Goal: Task Accomplishment & Management: Use online tool/utility

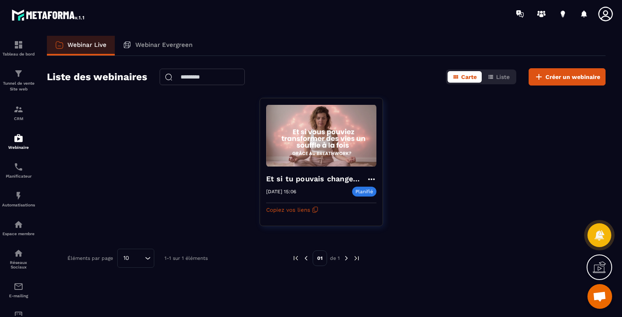
scroll to position [490, 0]
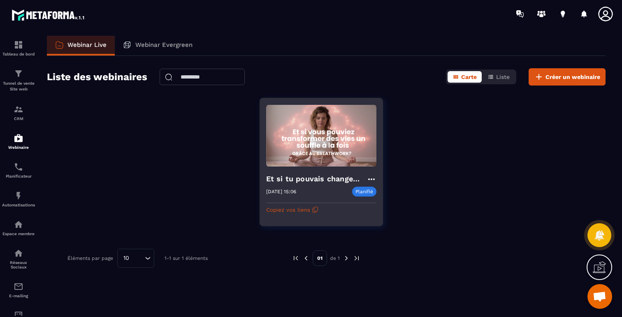
click at [313, 148] on img at bounding box center [321, 135] width 110 height 63
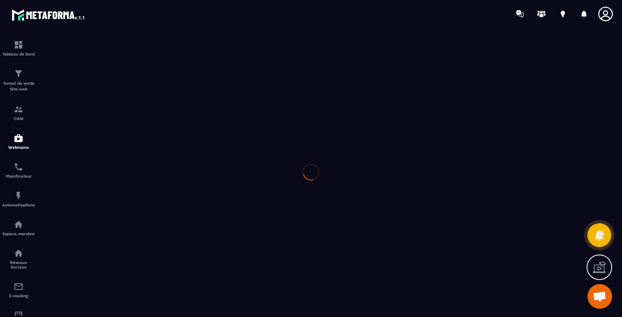
type input "**********"
type textarea "**********"
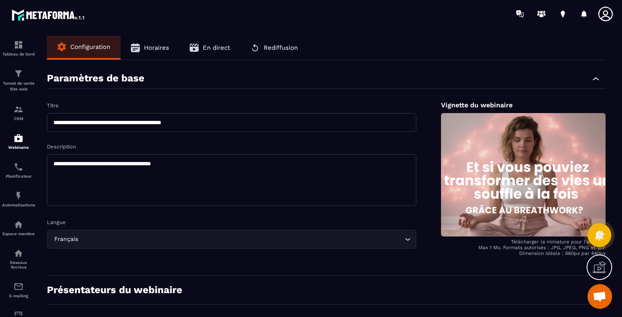
click at [153, 36] on button "Horaires" at bounding box center [149, 48] width 59 height 24
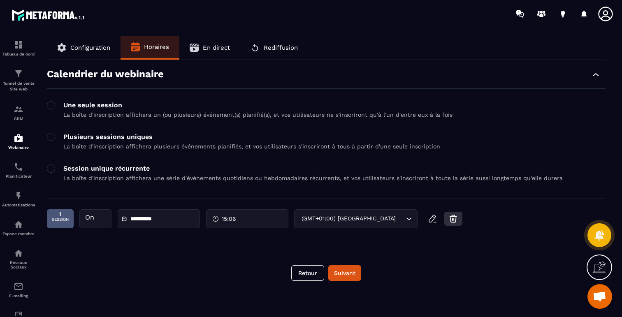
click at [457, 220] on icon "button" at bounding box center [453, 219] width 10 height 10
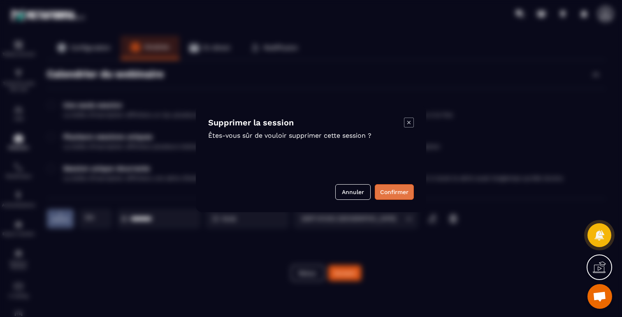
click at [400, 192] on button "Confirmer" at bounding box center [394, 192] width 39 height 16
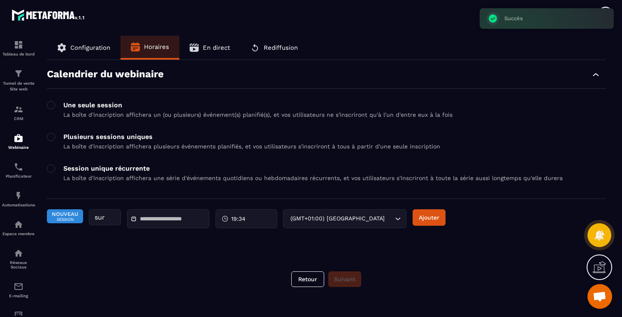
click at [165, 216] on input "text" at bounding box center [169, 219] width 58 height 6
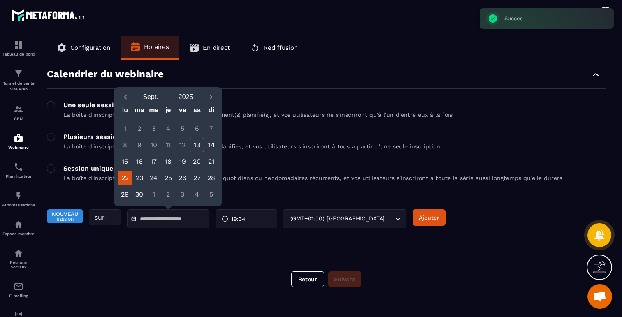
click at [127, 175] on div "22" at bounding box center [125, 178] width 14 height 14
type input "**********"
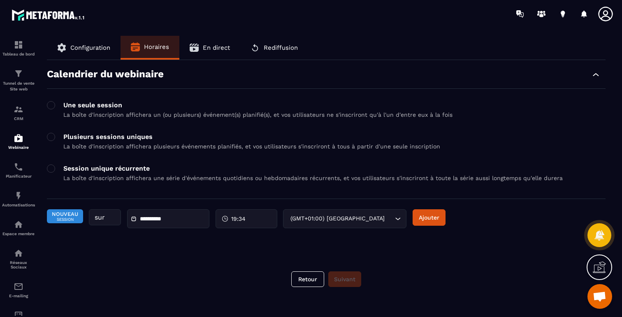
click at [245, 217] on span "19:34" at bounding box center [238, 219] width 14 height 8
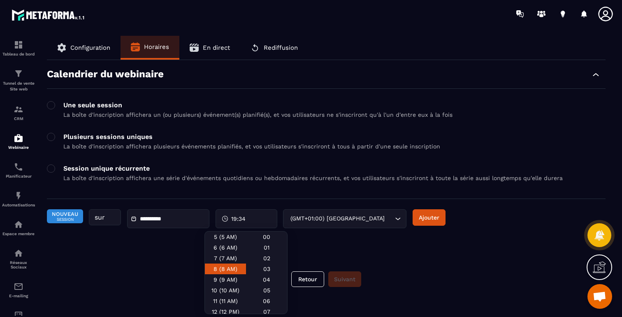
scroll to position [179, 0]
click at [225, 278] on div "20 (8 PM)" at bounding box center [225, 276] width 41 height 11
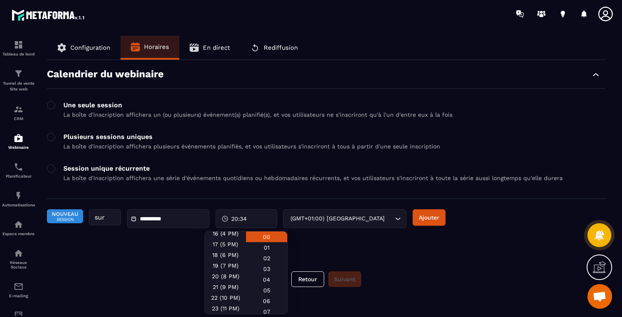
click at [268, 240] on div "00" at bounding box center [266, 237] width 41 height 11
click at [335, 246] on div "**********" at bounding box center [326, 159] width 558 height 199
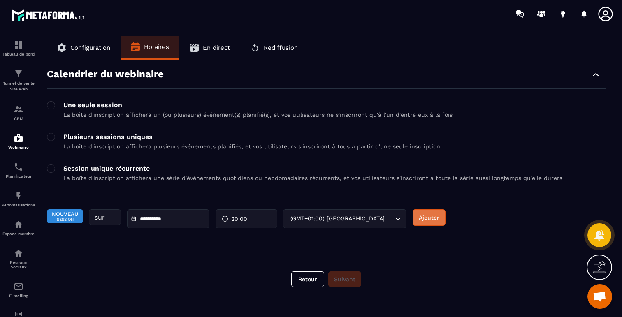
click at [435, 216] on button "Ajouter" at bounding box center [428, 217] width 33 height 16
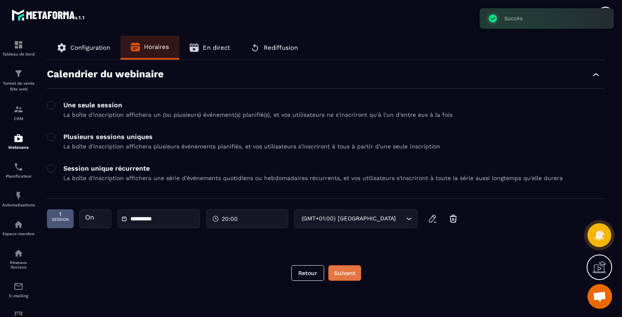
click at [335, 277] on button "Suivant" at bounding box center [344, 273] width 33 height 16
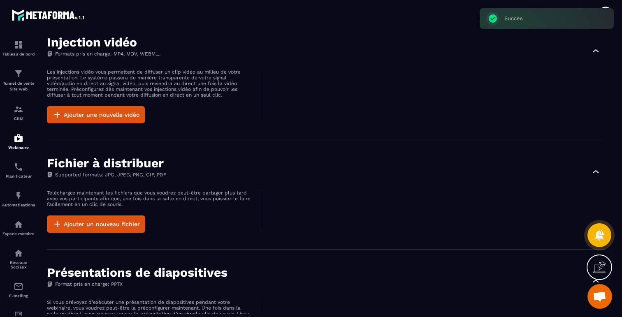
scroll to position [508, 0]
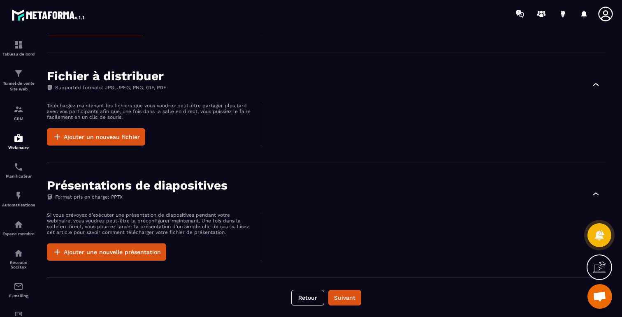
click at [345, 288] on div "**********" at bounding box center [326, 175] width 575 height 278
click at [345, 298] on button "Suivant" at bounding box center [344, 298] width 33 height 16
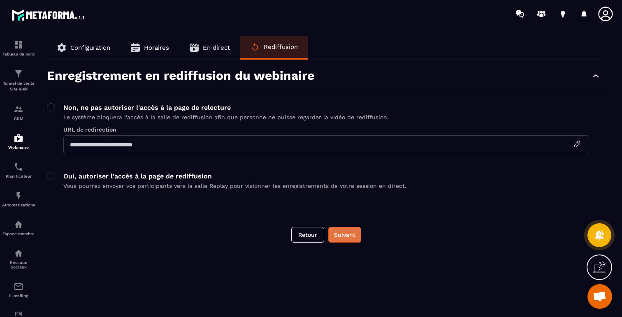
click at [344, 232] on button "Suivant" at bounding box center [344, 235] width 33 height 16
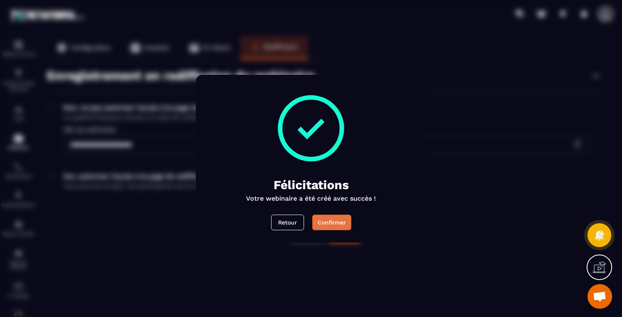
click at [331, 221] on div "Confirmer" at bounding box center [331, 222] width 28 height 8
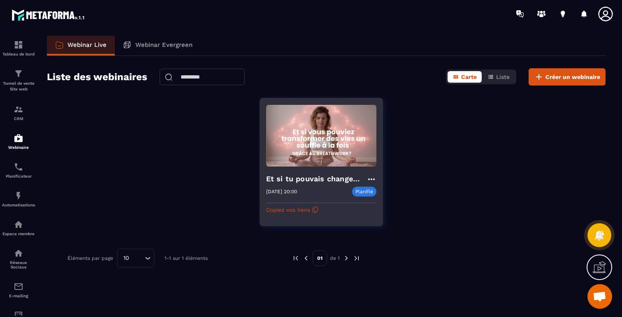
click at [298, 135] on img at bounding box center [321, 135] width 110 height 63
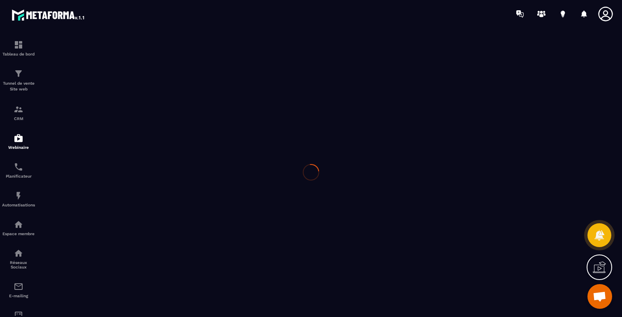
type input "**********"
type textarea "**********"
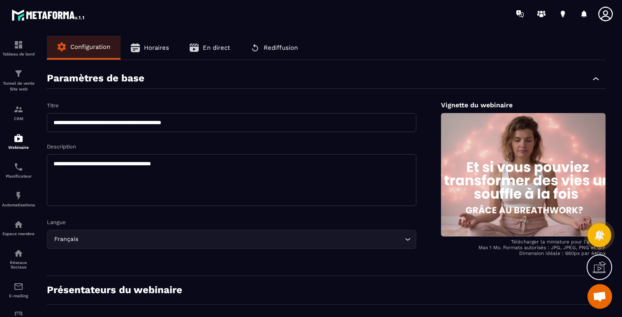
click at [206, 46] on span "En direct" at bounding box center [216, 47] width 27 height 7
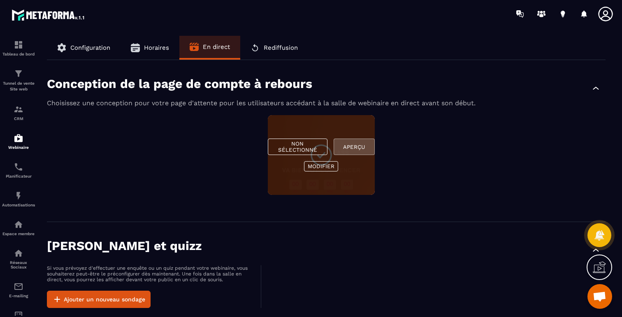
click at [356, 142] on button "Aperçu" at bounding box center [354, 147] width 41 height 16
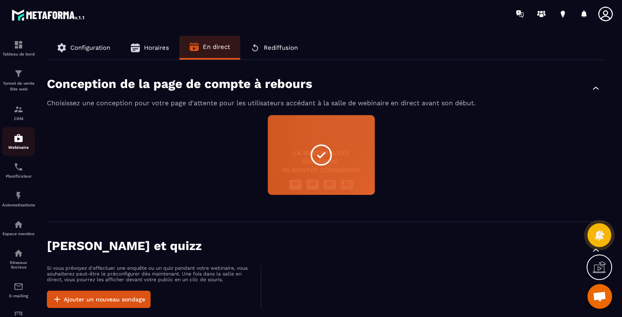
click at [18, 141] on img at bounding box center [19, 138] width 10 height 10
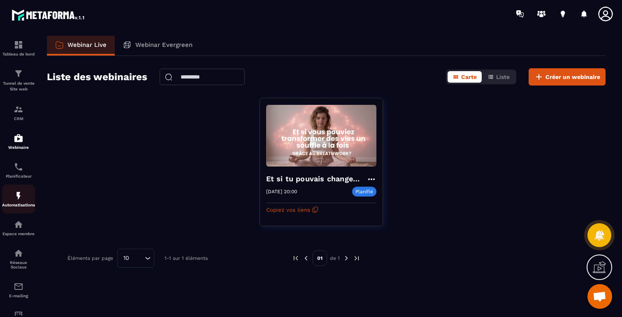
click at [18, 207] on p "Automatisations" at bounding box center [18, 205] width 33 height 5
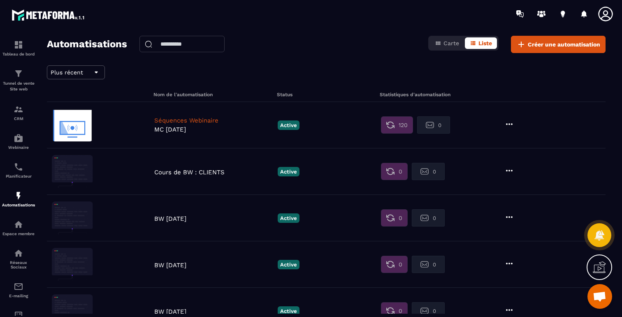
click at [183, 122] on p "Séquences Webinaire" at bounding box center [213, 120] width 119 height 7
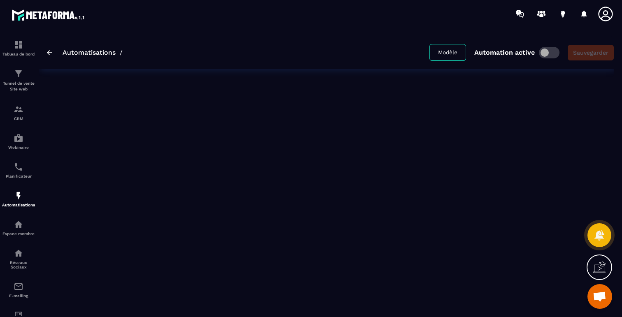
type input "**********"
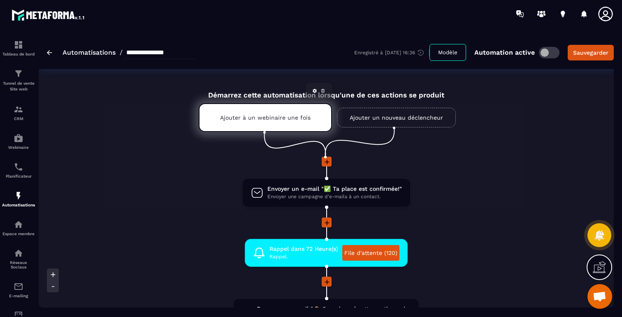
click at [256, 120] on p "Ajouter à un webinaire une fois" at bounding box center [265, 117] width 90 height 7
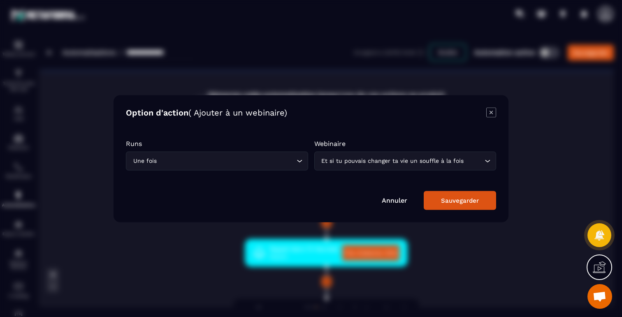
click at [383, 158] on div "Et si tu pouvais changer ta vie un souffle à la fois" at bounding box center [401, 160] width 165 height 9
click at [388, 117] on div "Option d'action ( Ajouter à un webinaire)" at bounding box center [311, 113] width 370 height 12
click at [446, 204] on button "Sauvegarder" at bounding box center [460, 200] width 72 height 19
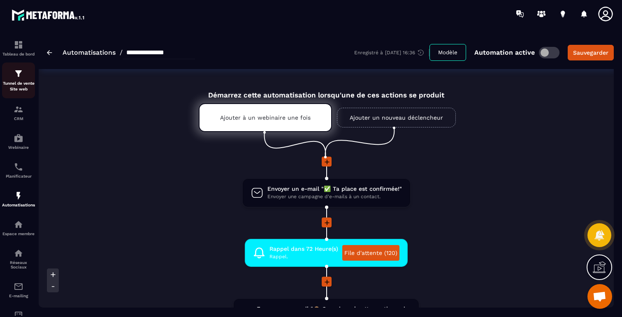
click at [17, 76] on img at bounding box center [19, 74] width 10 height 10
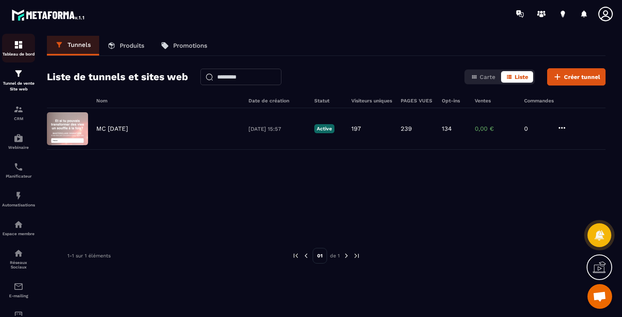
click at [19, 47] on img at bounding box center [19, 45] width 10 height 10
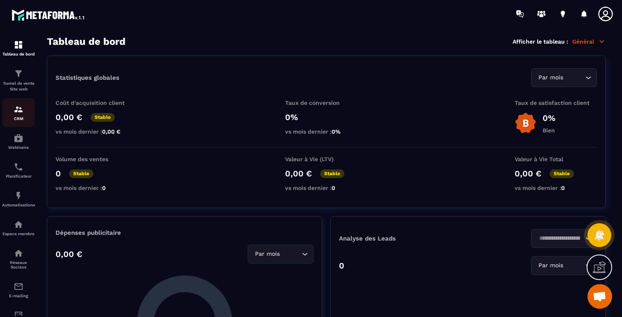
click at [14, 117] on p "CRM" at bounding box center [18, 118] width 33 height 5
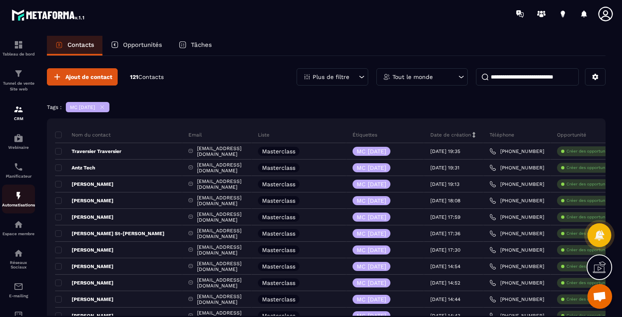
click at [19, 201] on img at bounding box center [19, 196] width 10 height 10
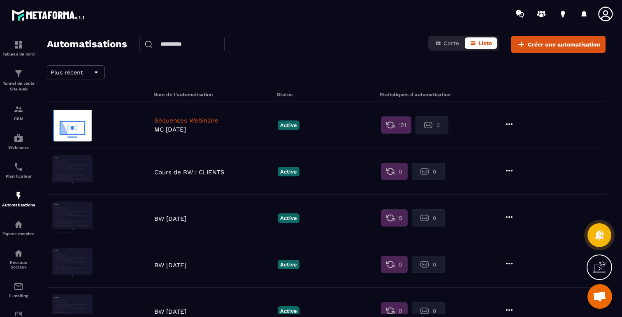
click at [215, 116] on div "Séquences Webinaire MC [DATE] Active 121 0" at bounding box center [326, 125] width 558 height 46
click at [209, 119] on p "Séquences Webinaire" at bounding box center [213, 120] width 119 height 7
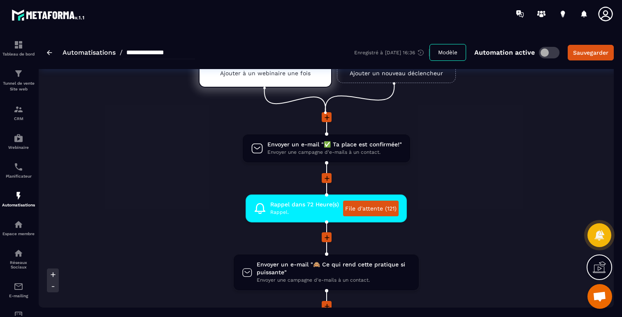
scroll to position [57, 0]
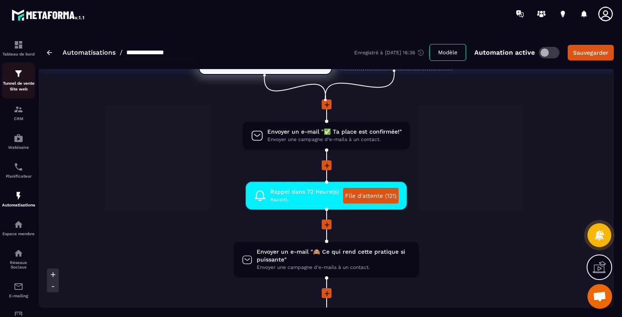
click at [17, 79] on div "Tunnel de vente Site web" at bounding box center [18, 80] width 33 height 23
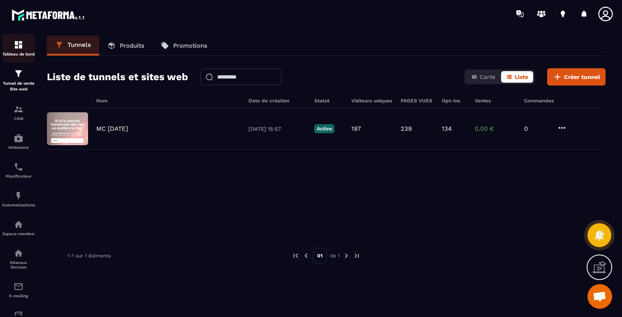
click at [16, 51] on div "Tableau de bord" at bounding box center [18, 48] width 33 height 16
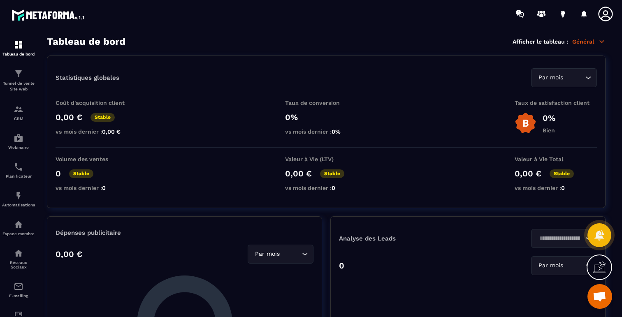
click at [587, 43] on p "Général" at bounding box center [588, 41] width 33 height 7
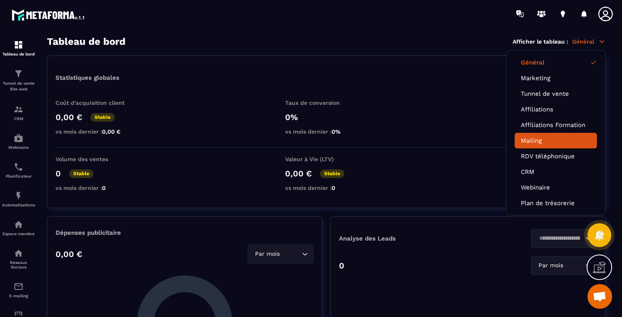
click at [532, 141] on link "Mailing" at bounding box center [556, 140] width 70 height 7
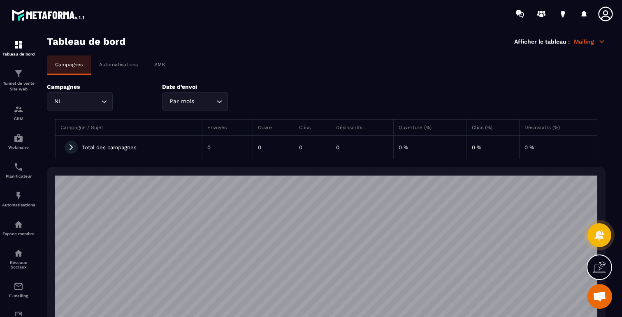
click at [92, 103] on input "Search for option" at bounding box center [81, 101] width 36 height 9
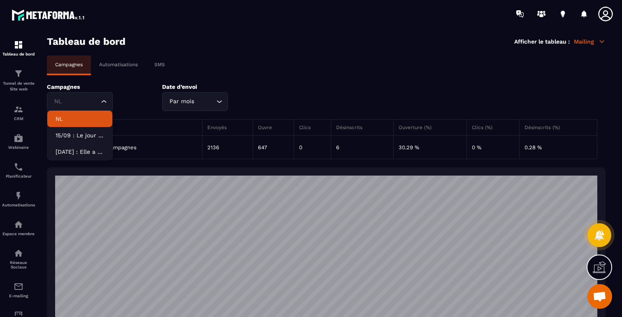
click at [114, 65] on p "Automatisations" at bounding box center [118, 65] width 39 height 6
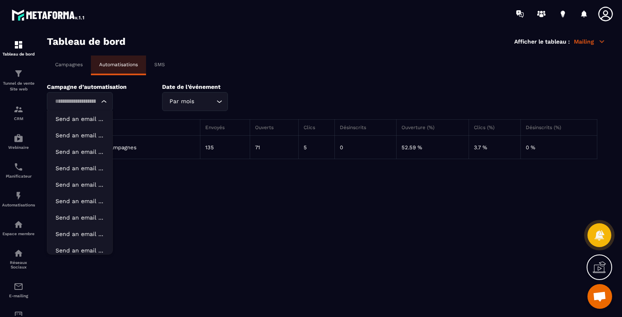
click at [100, 104] on div "Loading..." at bounding box center [104, 101] width 8 height 8
click at [224, 22] on div at bounding box center [359, 14] width 525 height 28
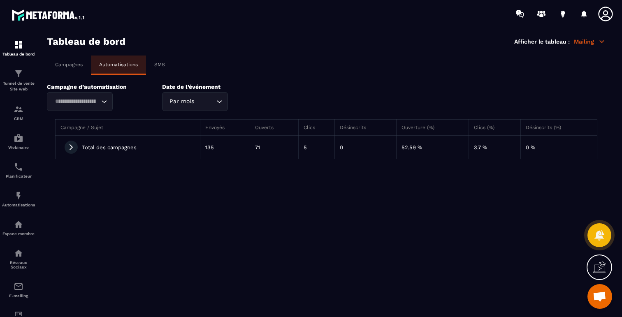
click at [62, 148] on div "Total des campagnes" at bounding box center [127, 147] width 134 height 13
click at [70, 146] on icon at bounding box center [70, 147] width 7 height 7
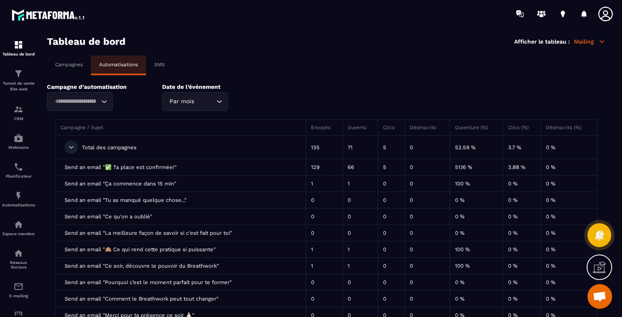
click at [579, 44] on p "Mailing" at bounding box center [590, 41] width 32 height 7
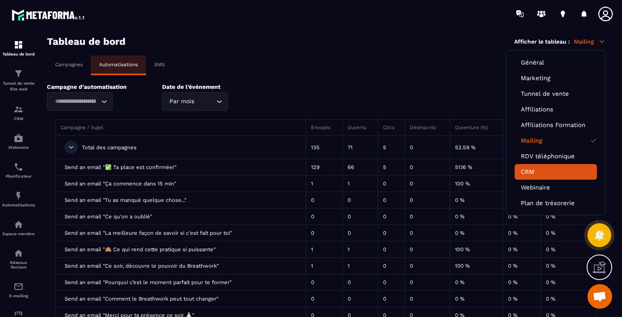
scroll to position [9, 0]
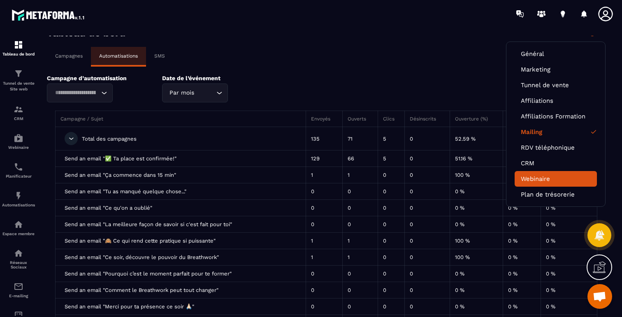
click at [542, 181] on li "Webinaire" at bounding box center [555, 179] width 82 height 16
click at [533, 179] on link "Webinaire" at bounding box center [556, 178] width 70 height 7
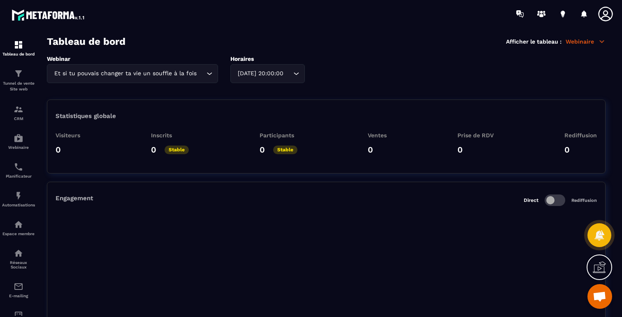
click at [584, 38] on p "Webinaire" at bounding box center [585, 41] width 40 height 7
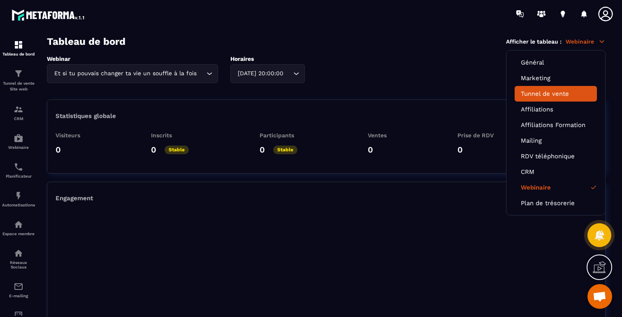
click at [540, 95] on link "Tunnel de vente" at bounding box center [556, 93] width 70 height 7
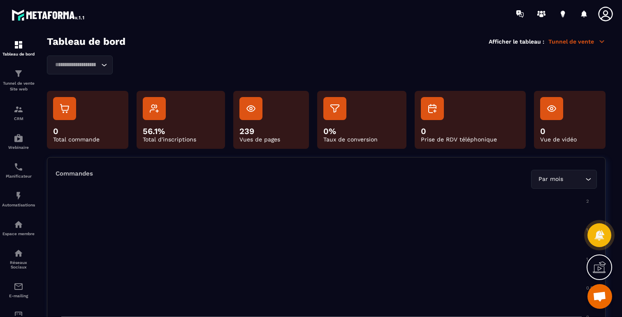
click at [93, 65] on input "Search for option" at bounding box center [75, 64] width 47 height 9
click at [75, 83] on p "MC [DATE]" at bounding box center [80, 82] width 49 height 8
click at [293, 192] on foreignobject at bounding box center [326, 261] width 541 height 144
click at [574, 41] on p "Tunnel de vente" at bounding box center [576, 41] width 57 height 7
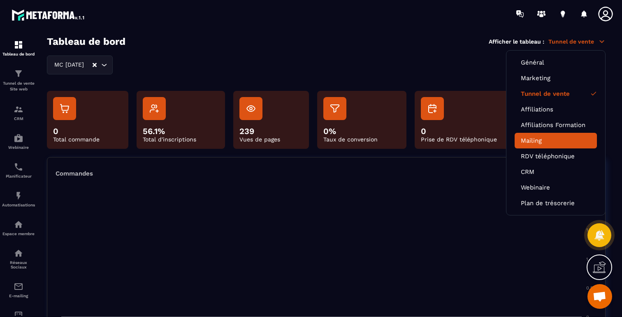
click at [534, 139] on link "Mailing" at bounding box center [556, 140] width 70 height 7
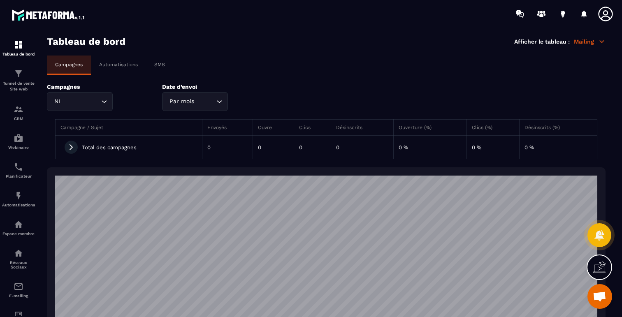
click at [80, 103] on input "Search for option" at bounding box center [81, 101] width 36 height 9
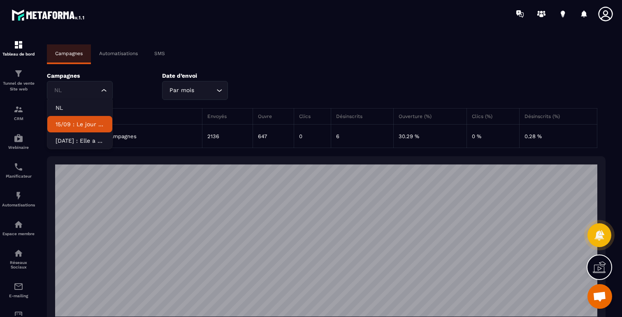
scroll to position [2, 0]
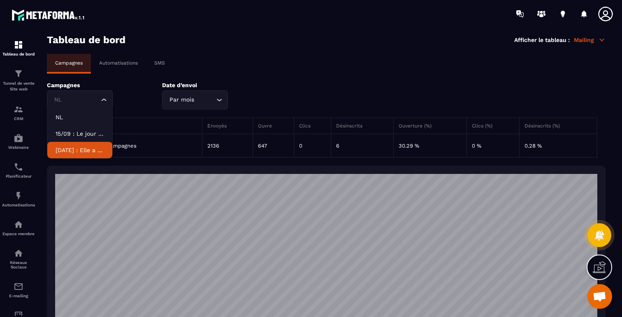
click at [86, 147] on p "[DATE] : Elle a tué mon syndrome de l'imposteur" at bounding box center [80, 150] width 49 height 8
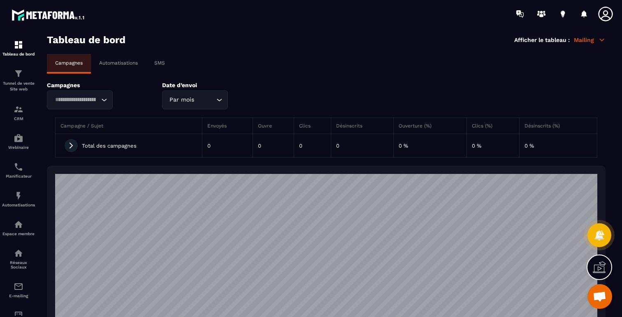
click at [112, 62] on p "Automatisations" at bounding box center [118, 63] width 39 height 6
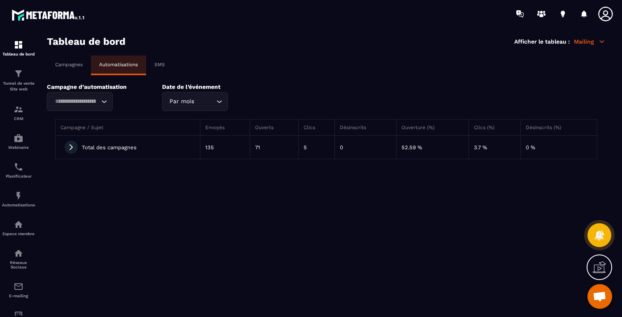
click at [156, 63] on p "SMS" at bounding box center [159, 65] width 11 height 6
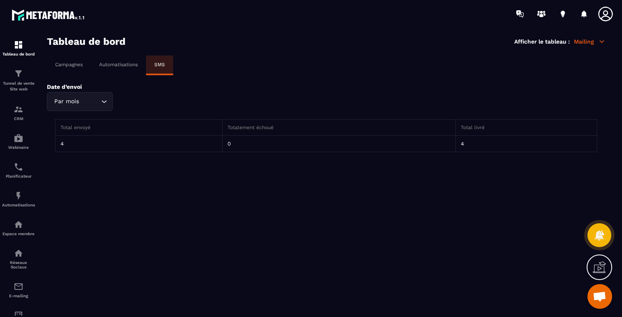
click at [112, 66] on p "Automatisations" at bounding box center [118, 65] width 39 height 6
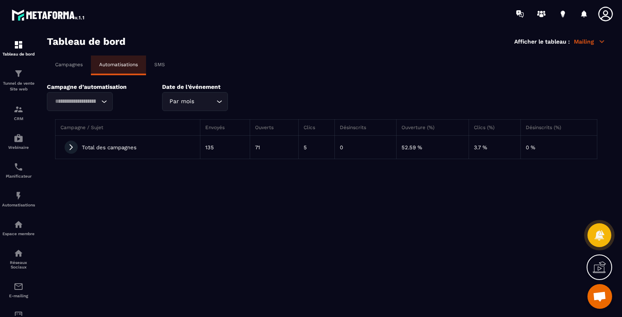
click at [69, 147] on icon at bounding box center [70, 147] width 7 height 7
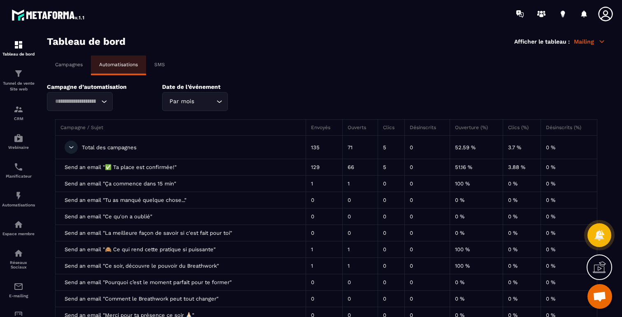
click at [320, 168] on td "129" at bounding box center [324, 167] width 37 height 16
